Goal: Task Accomplishment & Management: Complete application form

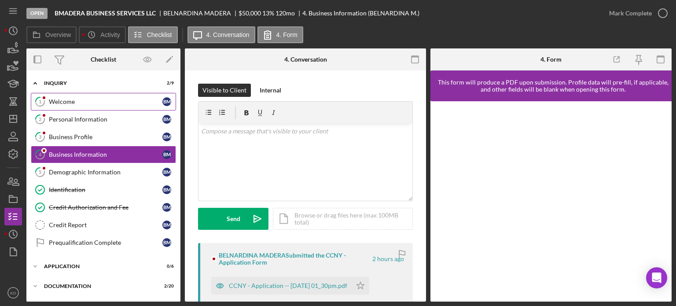
click at [67, 101] on div "Welcome" at bounding box center [105, 101] width 113 height 7
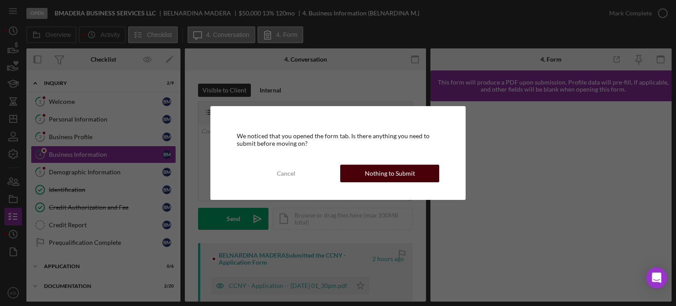
click at [389, 170] on div "Nothing to Submit" at bounding box center [390, 174] width 50 height 18
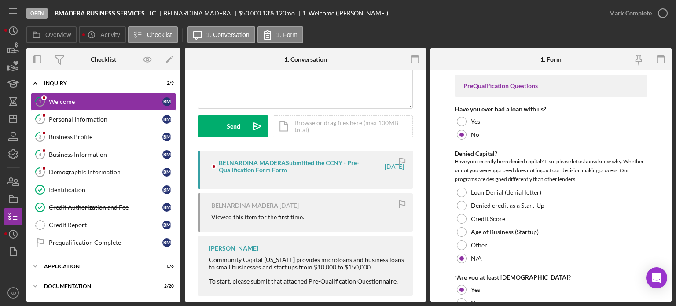
scroll to position [104, 0]
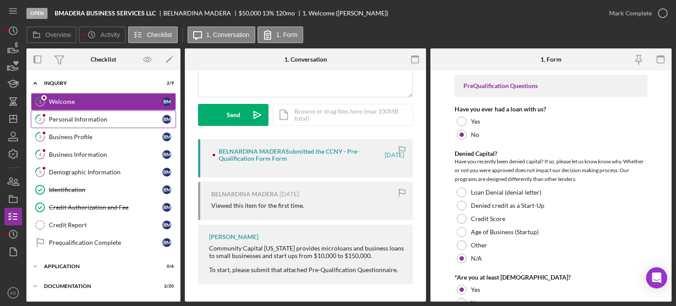
click at [93, 117] on div "Personal Information" at bounding box center [105, 119] width 113 height 7
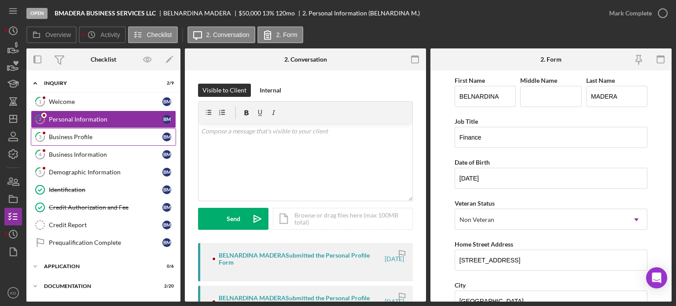
click at [74, 139] on div "Business Profile" at bounding box center [105, 136] width 113 height 7
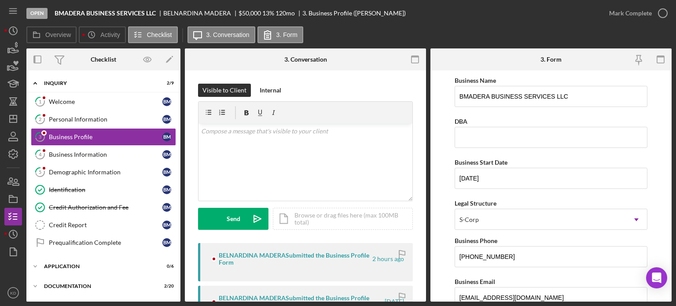
scroll to position [202, 0]
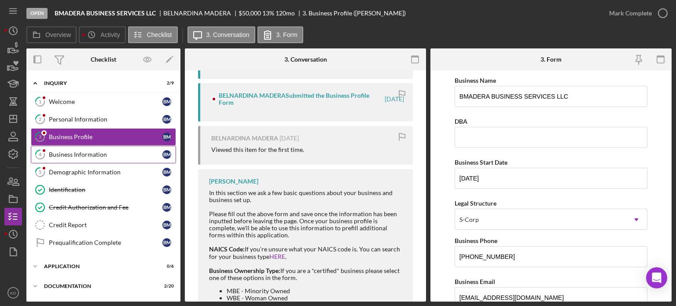
click at [73, 151] on div "Business Information" at bounding box center [105, 154] width 113 height 7
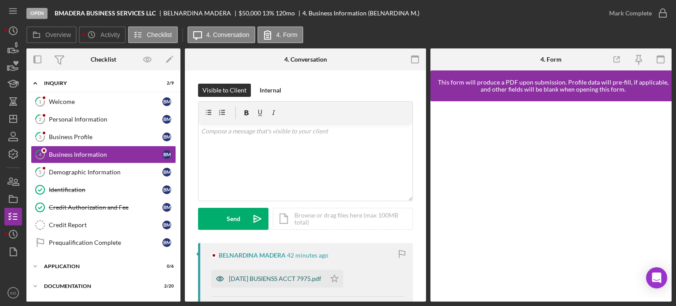
click at [256, 278] on div "[DATE] BUSIENSS ACCT 7975.pdf" at bounding box center [275, 278] width 92 height 7
